Goal: Find contact information: Find contact information

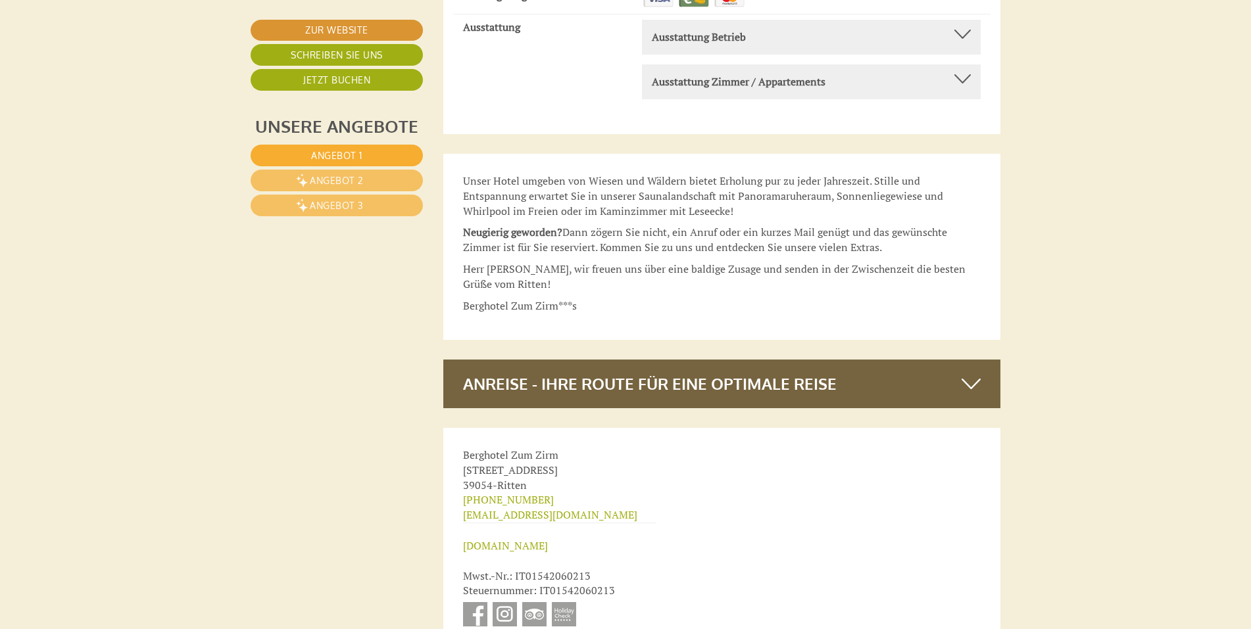
scroll to position [9434, 0]
click at [514, 507] on link "[EMAIL_ADDRESS][DOMAIN_NAME]" at bounding box center [550, 514] width 174 height 14
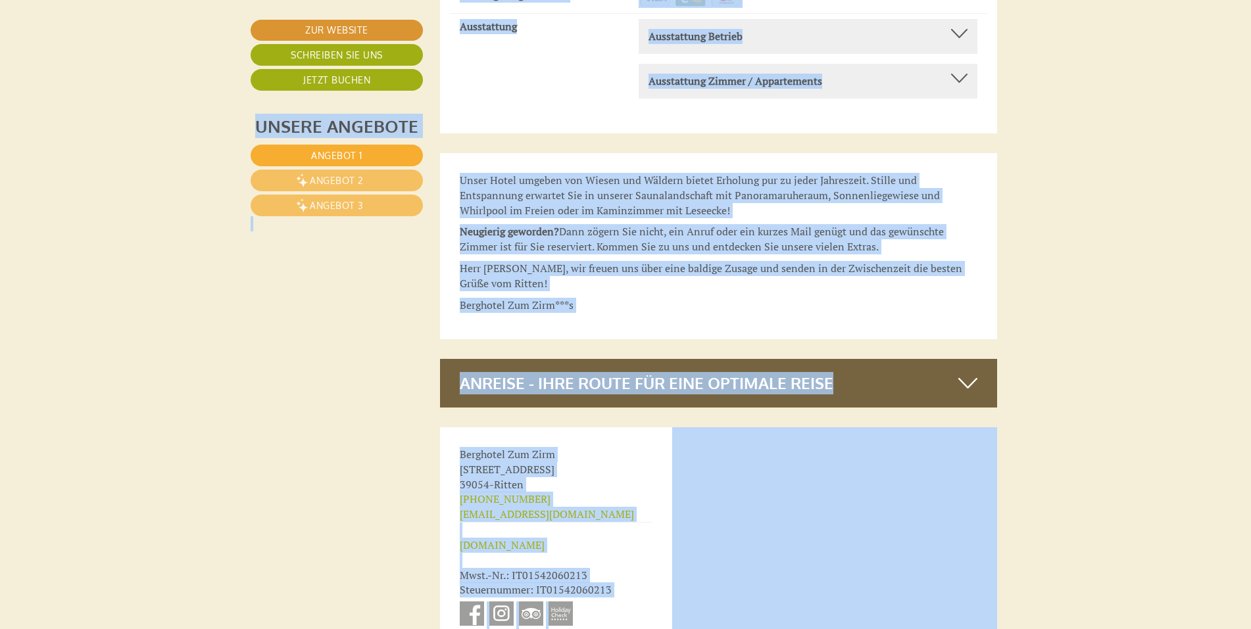
drag, startPoint x: 1249, startPoint y: 599, endPoint x: 1247, endPoint y: 431, distance: 167.7
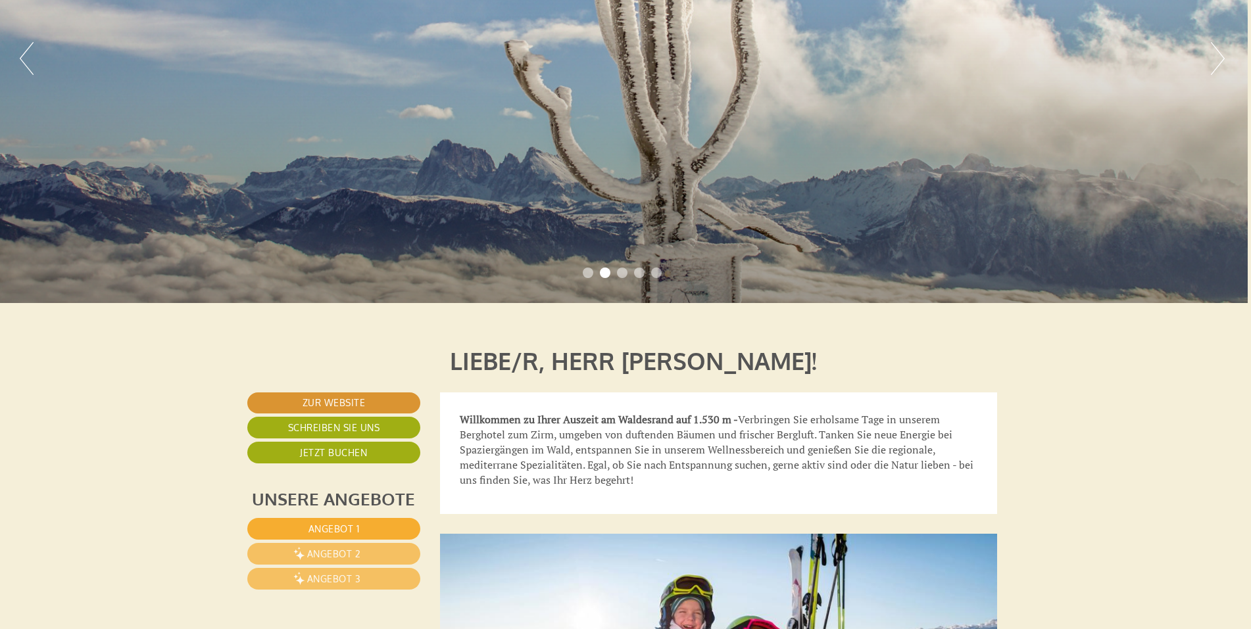
scroll to position [0, 3]
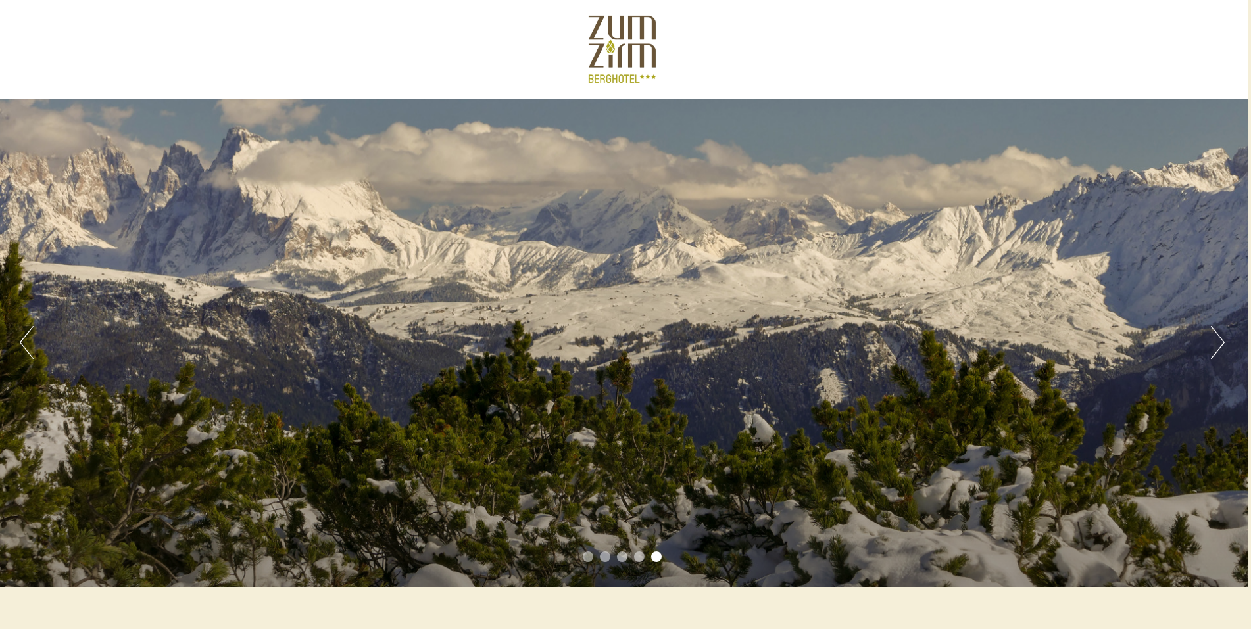
click at [585, 554] on li "1" at bounding box center [588, 557] width 11 height 11
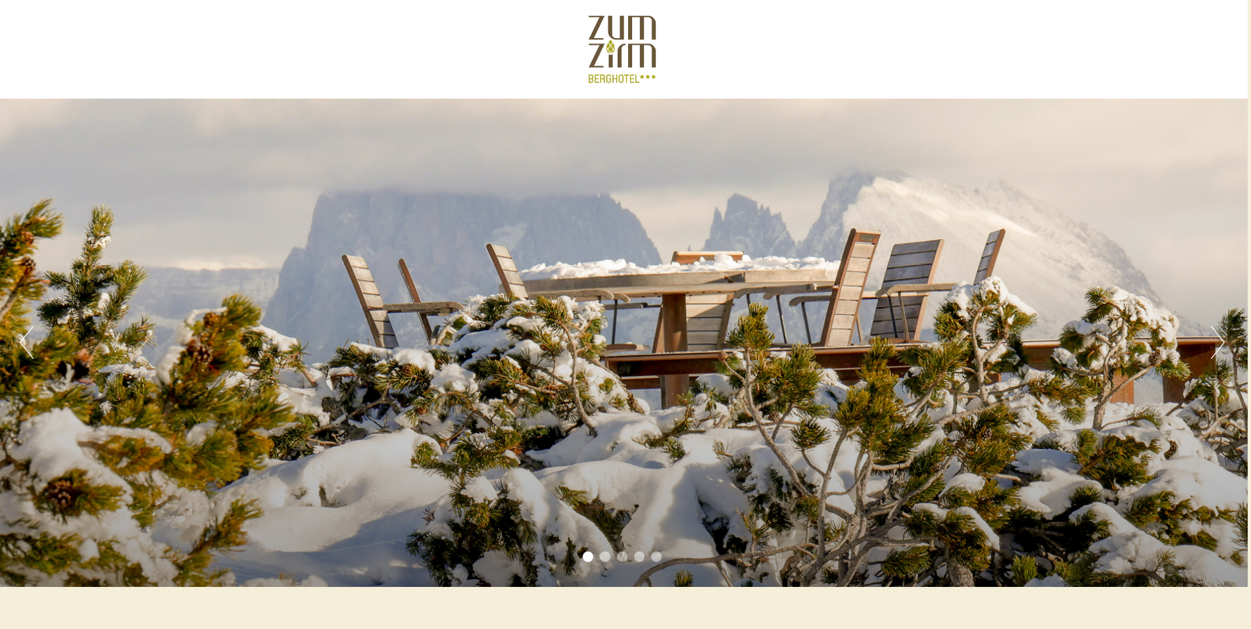
click at [604, 554] on li "2" at bounding box center [605, 557] width 11 height 11
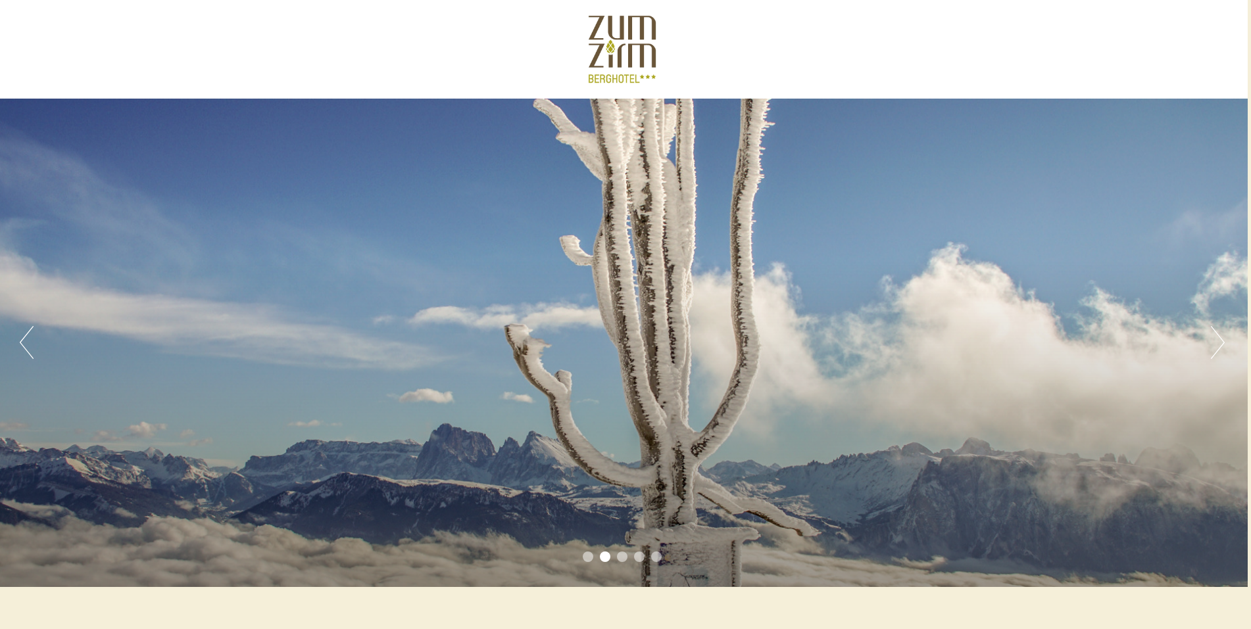
click at [621, 555] on li "3" at bounding box center [622, 557] width 11 height 11
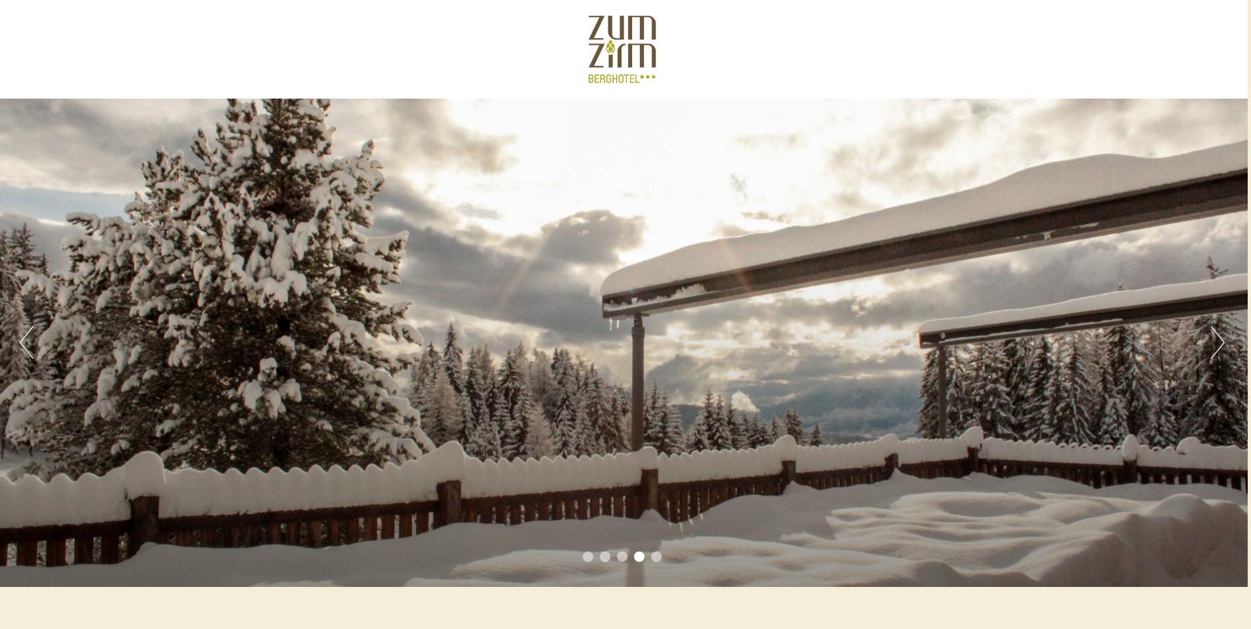
click at [621, 555] on li "3" at bounding box center [622, 557] width 11 height 11
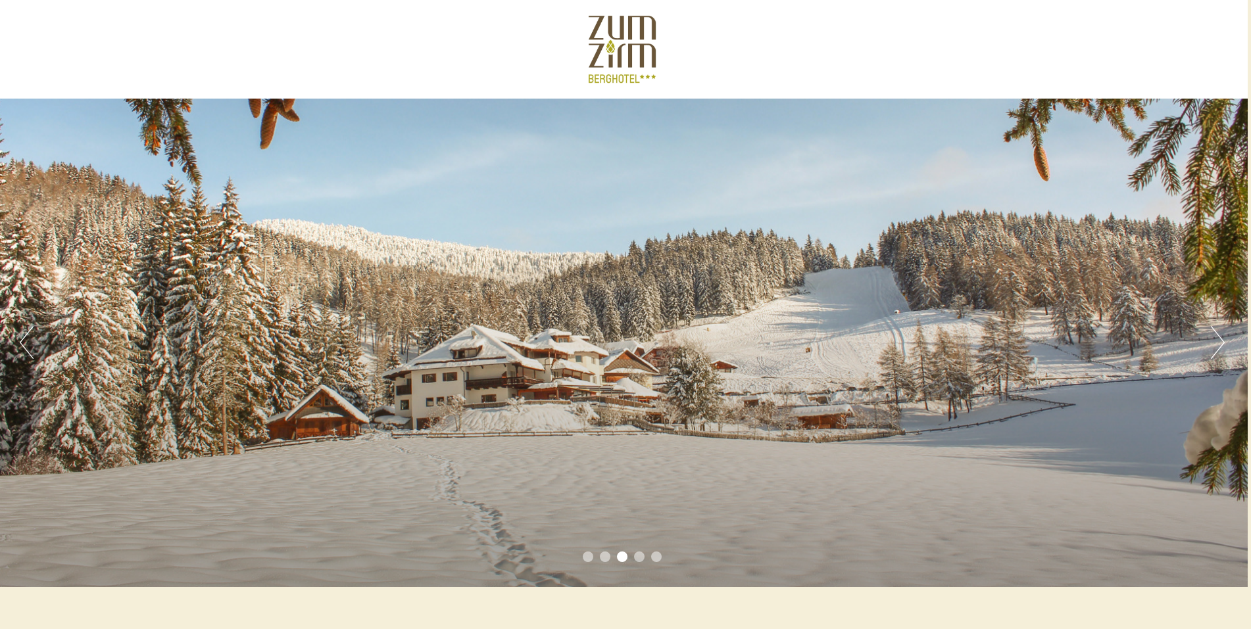
click at [621, 554] on li "3" at bounding box center [622, 557] width 11 height 11
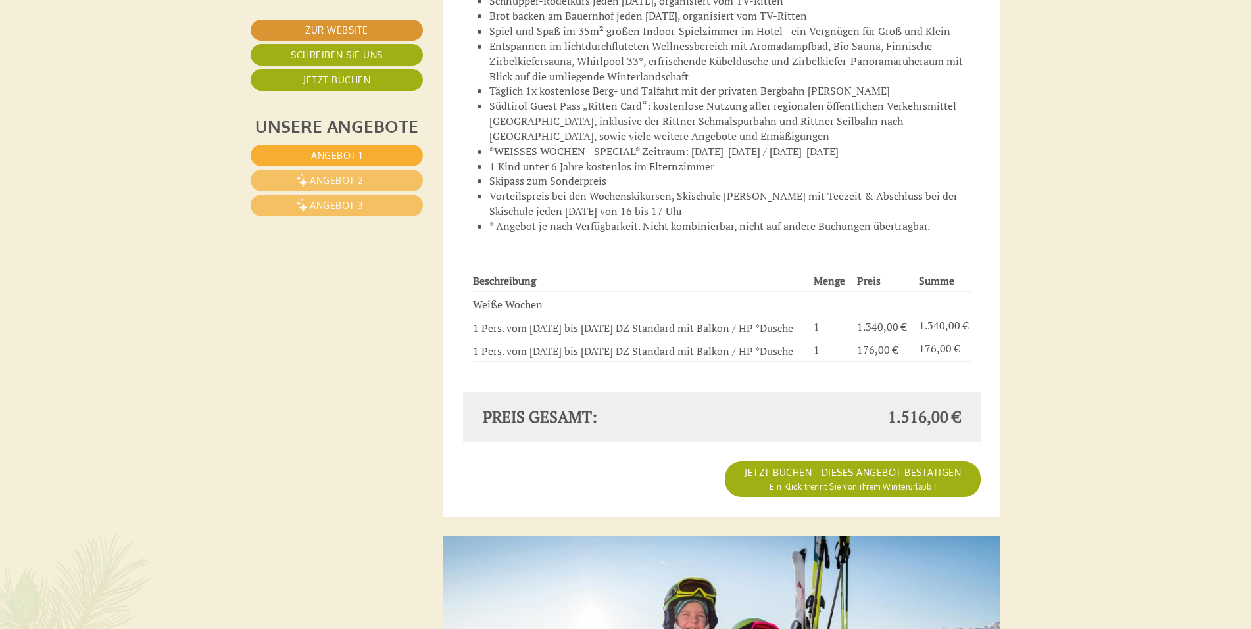
scroll to position [2019, 0]
